Goal: Check status: Check status

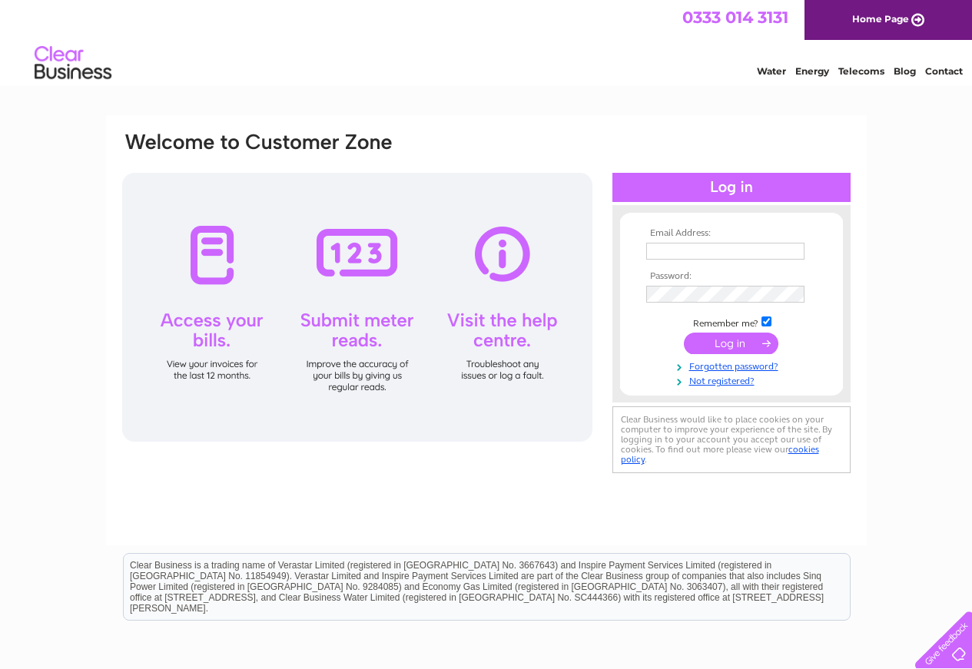
type input "SRL@sussex-rail.co.uk"
click at [753, 343] on input "submit" at bounding box center [731, 344] width 94 height 22
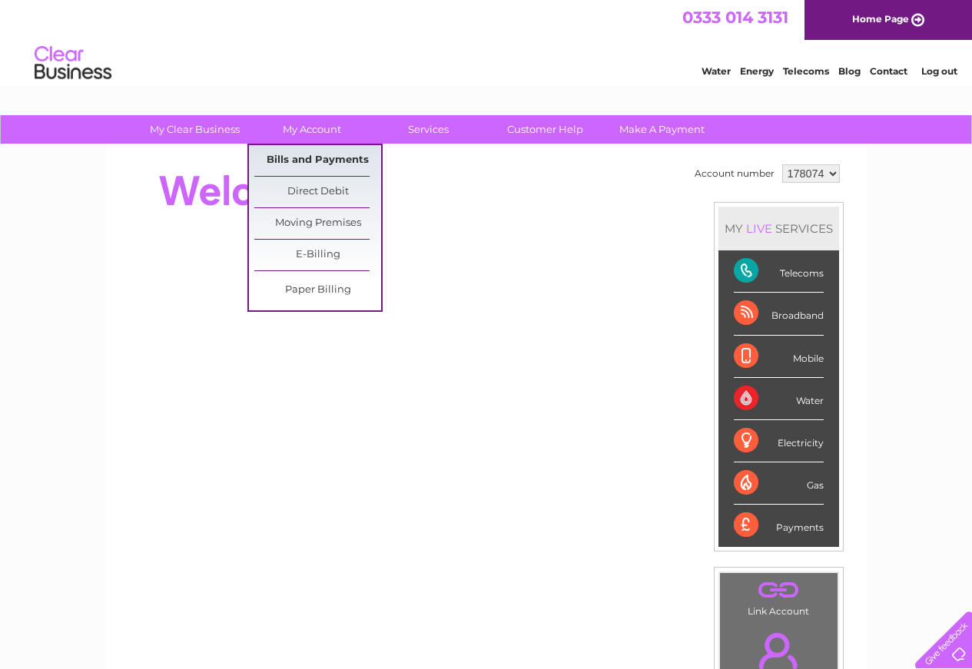
click at [320, 150] on link "Bills and Payments" at bounding box center [317, 160] width 127 height 31
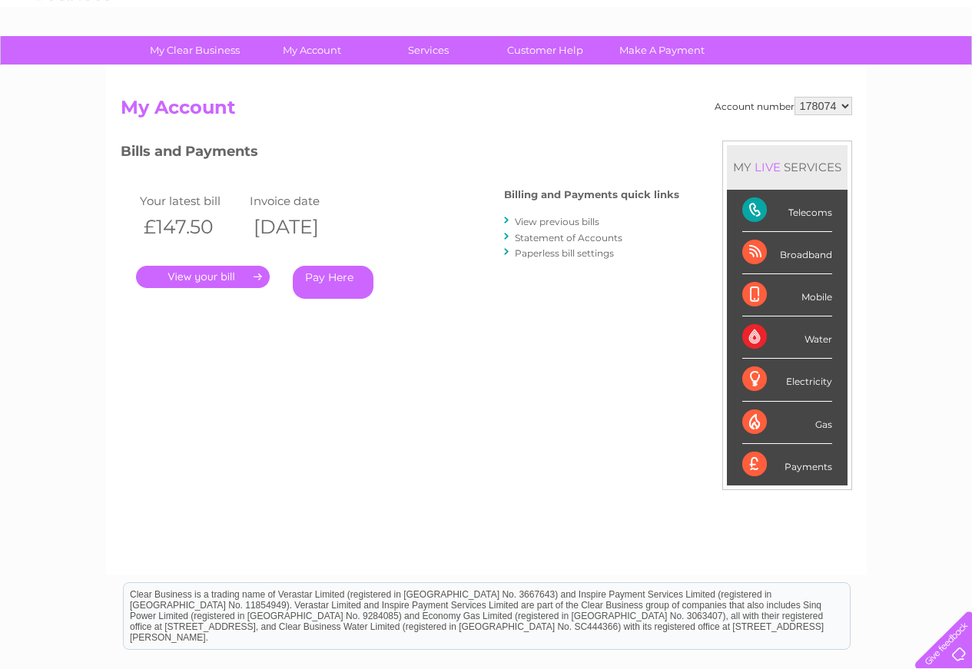
scroll to position [28, 0]
